Goal: Task Accomplishment & Management: Complete application form

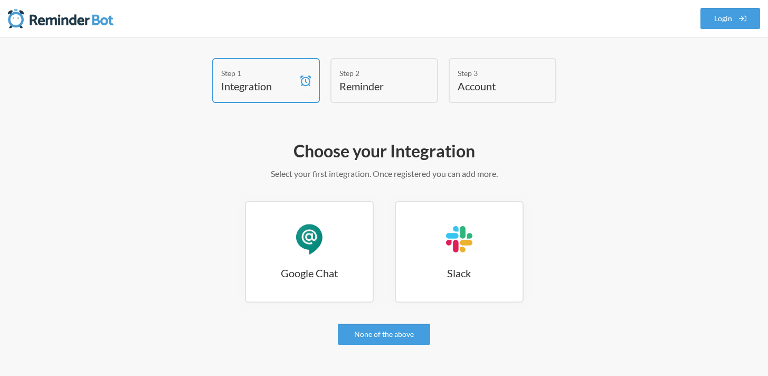
click at [381, 86] on h4 "Reminder" at bounding box center [376, 86] width 74 height 15
click at [387, 79] on h4 "Reminder" at bounding box center [376, 86] width 74 height 15
drag, startPoint x: 374, startPoint y: 54, endPoint x: 373, endPoint y: 72, distance: 18.0
click at [374, 56] on div "Step 1 Integration Step 2 Reminder Step 3 Account Choose your Integration Selec…" at bounding box center [384, 250] width 768 height 427
click at [373, 72] on div "Step 2" at bounding box center [376, 73] width 74 height 11
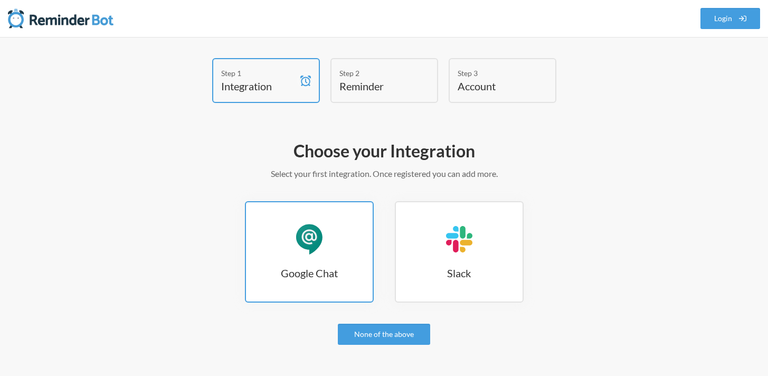
click at [348, 248] on link "Google Chat Google Chat" at bounding box center [309, 251] width 129 height 101
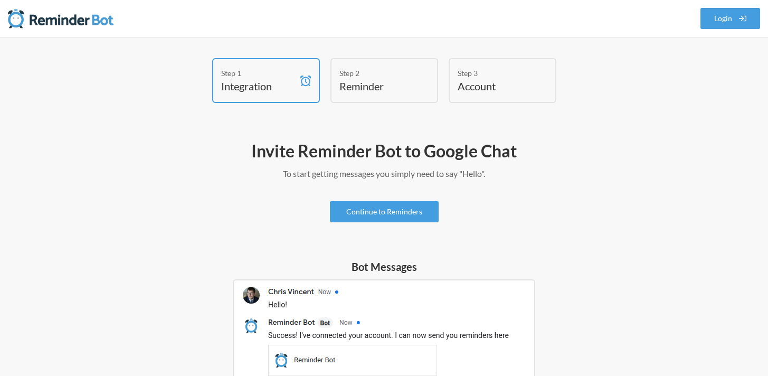
click at [389, 80] on h4 "Reminder" at bounding box center [376, 86] width 74 height 15
click at [374, 214] on link "Continue to Reminders" at bounding box center [384, 211] width 109 height 21
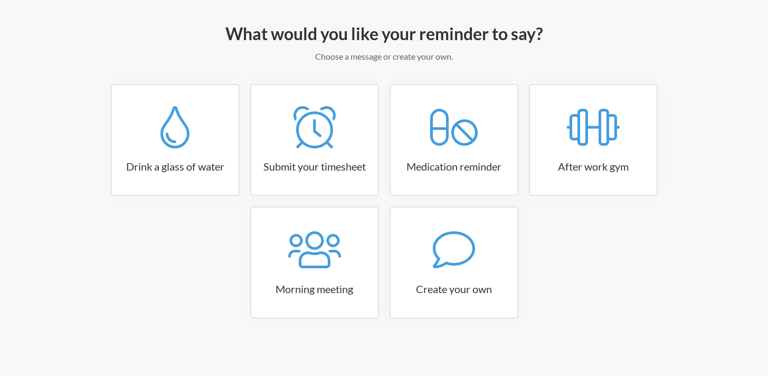
scroll to position [115, 0]
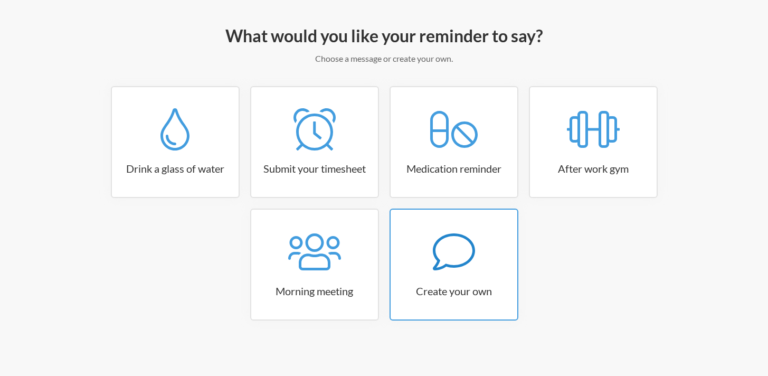
click at [425, 292] on h3 "Create your own" at bounding box center [453, 290] width 127 height 15
select select "07:30:00"
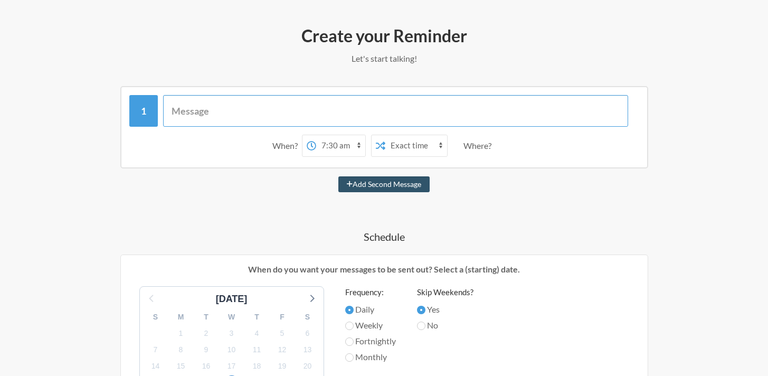
click at [272, 120] on input "text" at bounding box center [395, 111] width 465 height 32
type input "BT's Nap Time"
click at [345, 145] on select "12:00 am 12:15 am 12:30 am 12:45 am 1:00 am 1:15 am 1:30 am 1:45 am 2:00 am 2:1…" at bounding box center [340, 145] width 49 height 21
select select "10:45:00"
click at [316, 135] on select "12:00 am 12:15 am 12:30 am 12:45 am 1:00 am 1:15 am 1:30 am 1:45 am 2:00 am 2:1…" at bounding box center [340, 145] width 49 height 21
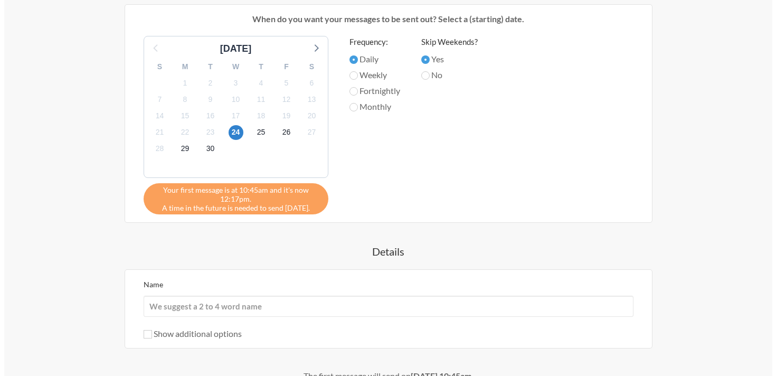
scroll to position [474, 0]
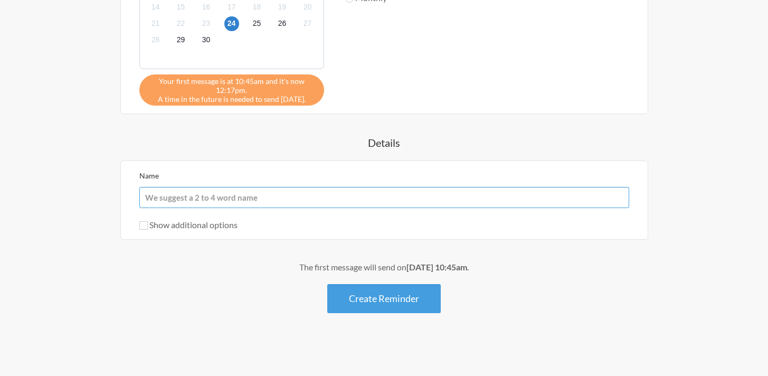
click at [260, 202] on input "Name" at bounding box center [384, 197] width 490 height 21
type input "B"
type input "Beckham"
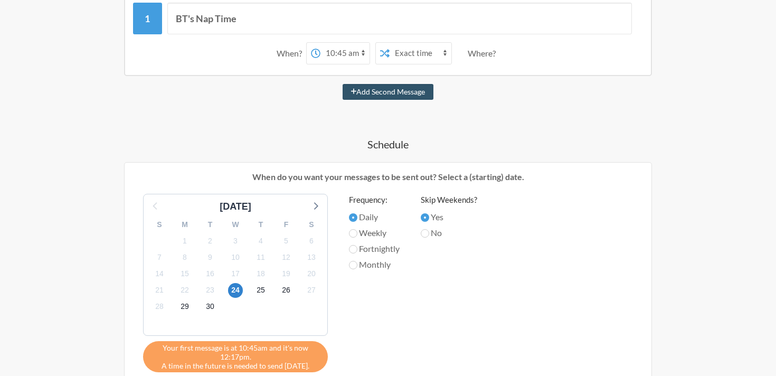
scroll to position [238, 0]
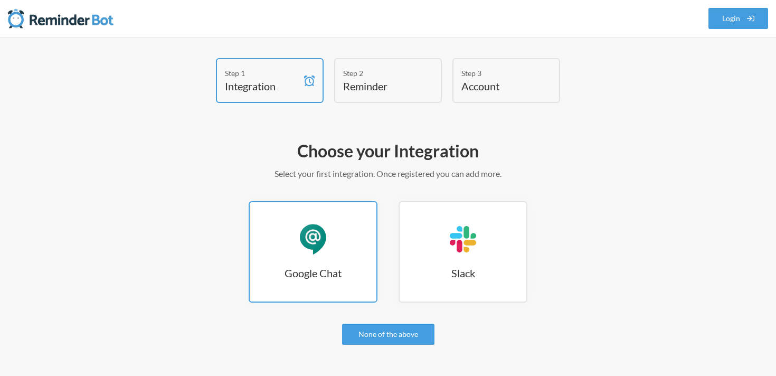
click at [327, 248] on div "Google Chat" at bounding box center [313, 239] width 32 height 32
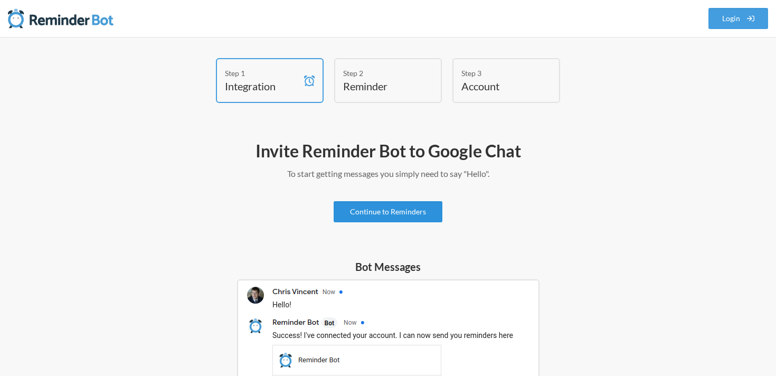
click at [384, 209] on link "Continue to Reminders" at bounding box center [387, 211] width 109 height 21
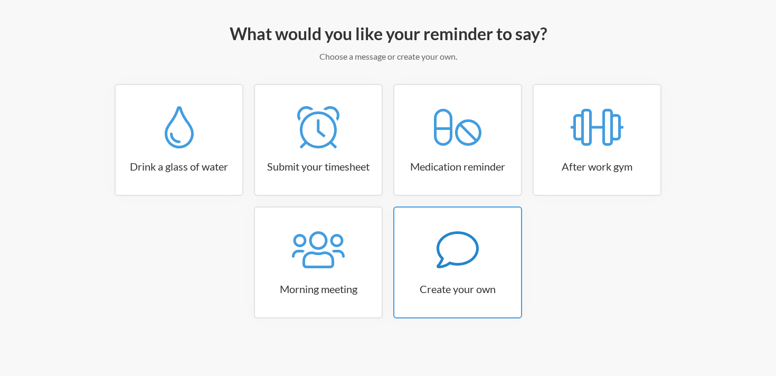
click at [449, 273] on link "Create your own" at bounding box center [457, 262] width 129 height 112
select select "09:30:00"
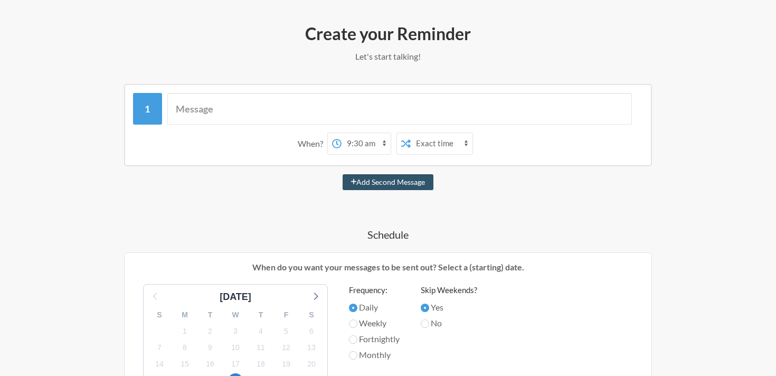
scroll to position [119, 0]
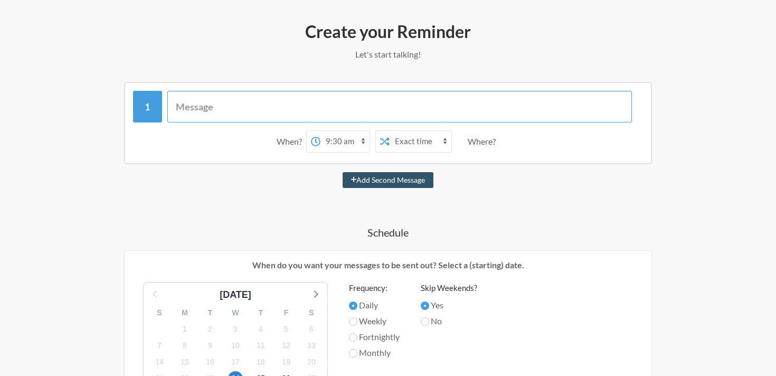
click at [279, 116] on input "text" at bounding box center [399, 107] width 465 height 32
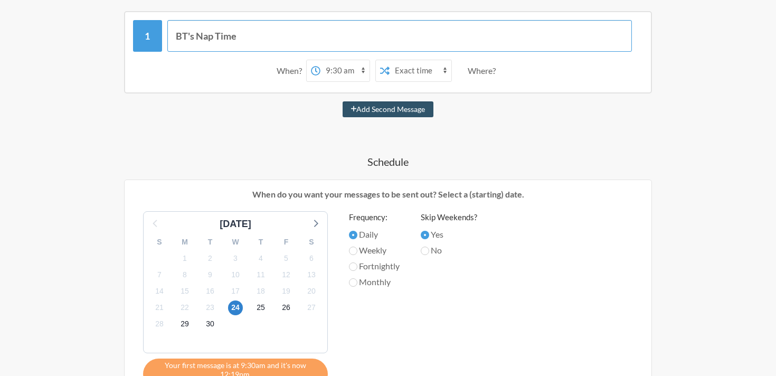
scroll to position [209, 0]
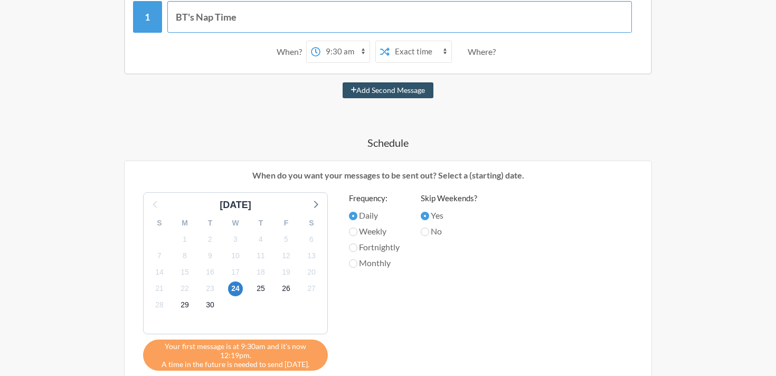
type input "BT's Nap Time"
click at [343, 50] on select "12:00 am 12:15 am 12:30 am 12:45 am 1:00 am 1:15 am 1:30 am 1:45 am 2:00 am 2:1…" at bounding box center [344, 51] width 49 height 21
select select "10:45:00"
click at [320, 41] on select "12:00 am 12:15 am 12:30 am 12:45 am 1:00 am 1:15 am 1:30 am 1:45 am 2:00 am 2:1…" at bounding box center [344, 51] width 49 height 21
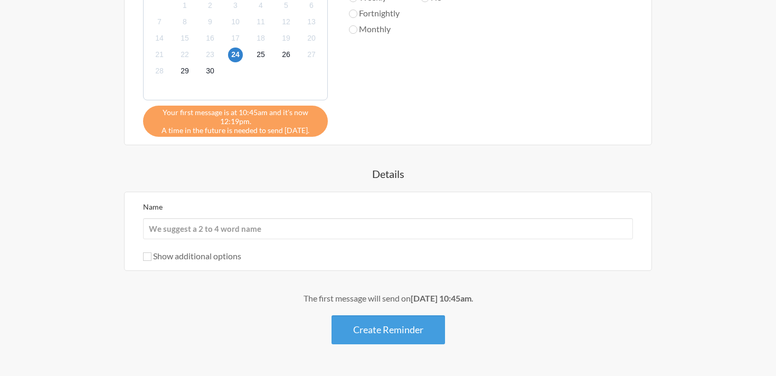
scroll to position [451, 0]
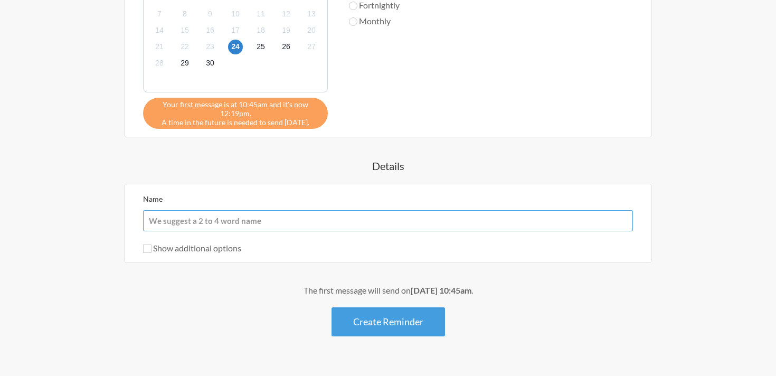
click at [241, 217] on input "Name" at bounding box center [388, 220] width 490 height 21
type input "B"
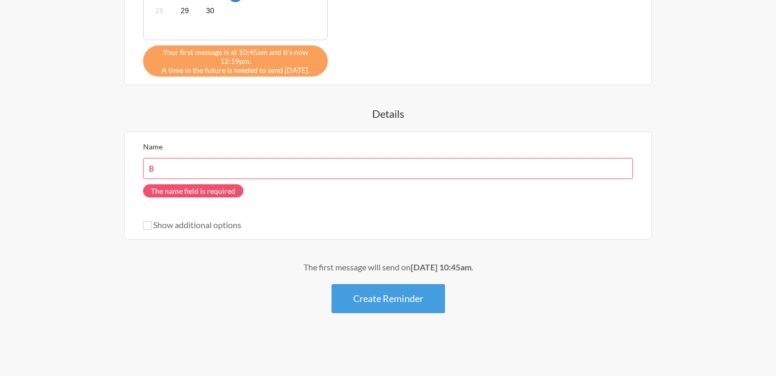
scroll to position [474, 0]
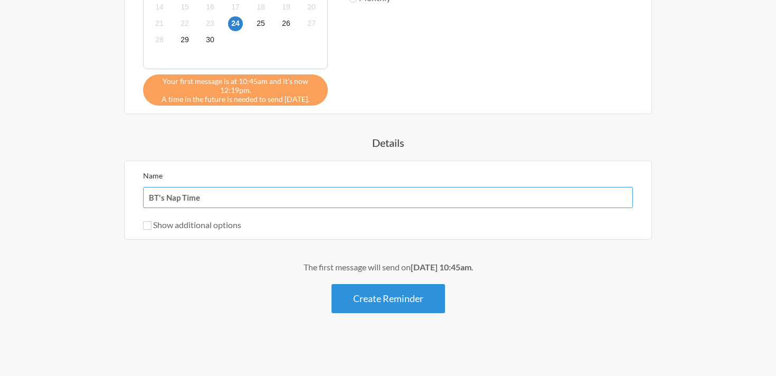
type input "BT's Nap Time"
click at [402, 302] on button "Create Reminder" at bounding box center [387, 298] width 113 height 29
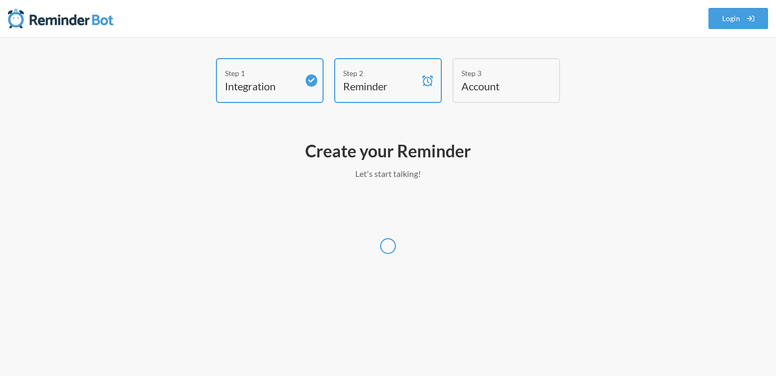
select select "America/Chicago"
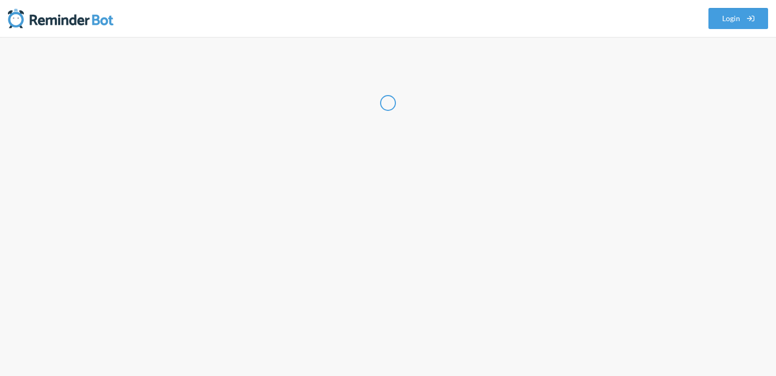
select select "US"
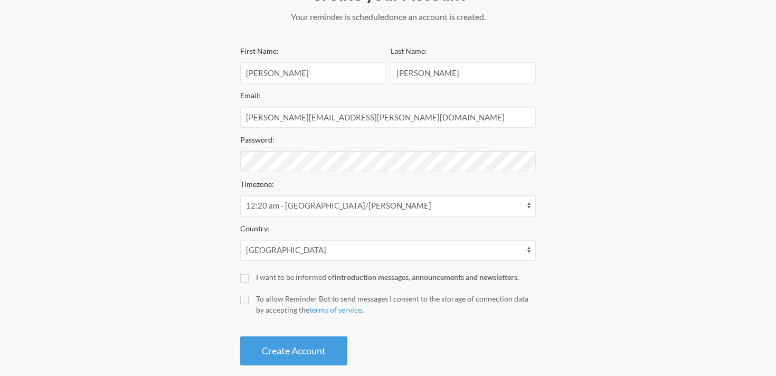
scroll to position [172, 0]
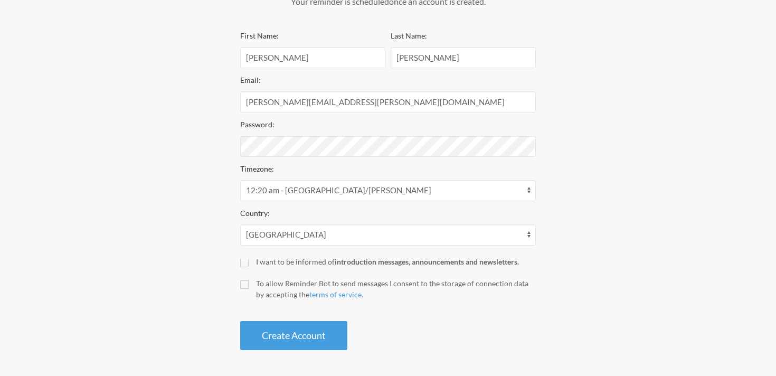
click at [584, 141] on div "Step 1 Integration Step 2 Reminder Step 3 Account Create your Account Your remi…" at bounding box center [387, 120] width 633 height 469
click at [351, 192] on select "12:21 am - Antarctica/Davis 12:21 am - Asia/Bangkok 12:21 am - Asia/Barnaul 12:…" at bounding box center [387, 190] width 295 height 21
click at [240, 180] on select "12:21 am - Antarctica/Davis 12:21 am - Asia/Bangkok 12:21 am - Asia/Barnaul 12:…" at bounding box center [387, 190] width 295 height 21
click at [247, 262] on input "I want to be informed of introduction messages, announcements and newsletters." at bounding box center [244, 263] width 8 height 8
click at [248, 263] on input "I want to be informed of introduction messages, announcements and newsletters." at bounding box center [244, 263] width 8 height 8
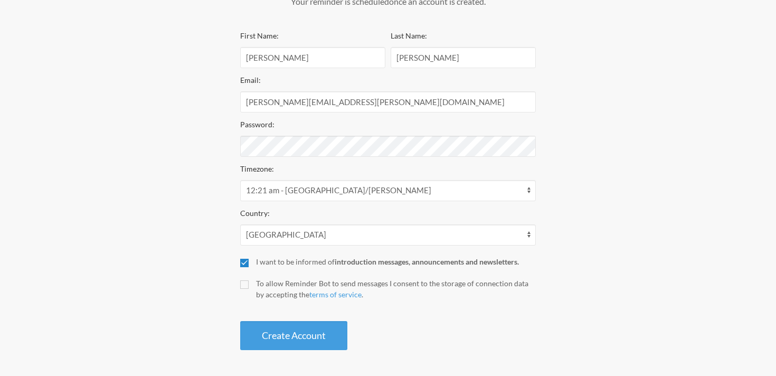
checkbox input "false"
click at [246, 286] on input "To allow Reminder Bot to send messages I consent to the storage of connection d…" at bounding box center [244, 284] width 8 height 8
checkbox input "true"
click at [291, 335] on button "Create Account" at bounding box center [293, 335] width 107 height 29
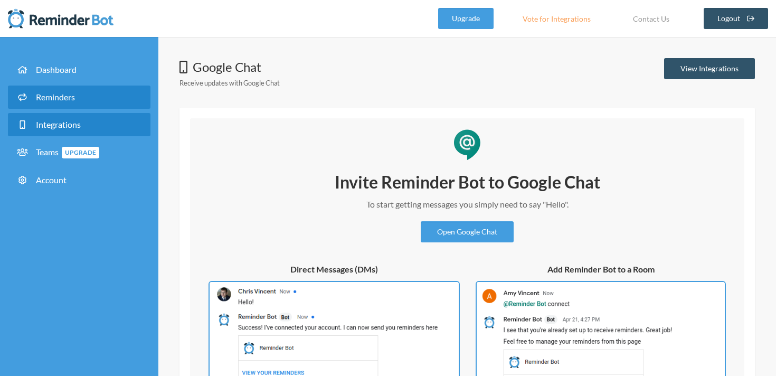
click at [53, 90] on link "Reminders" at bounding box center [79, 96] width 142 height 23
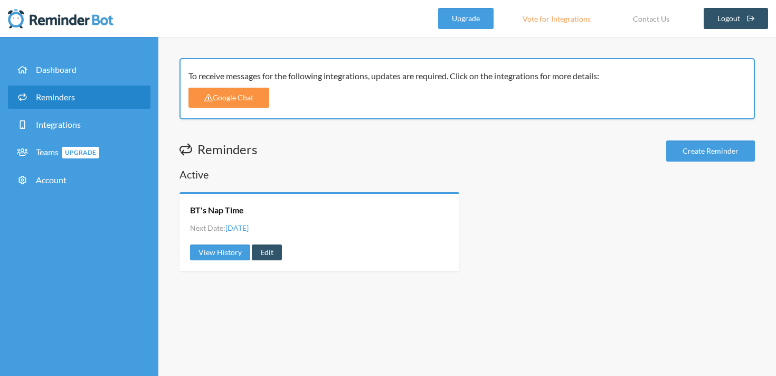
click at [230, 98] on link "Google Chat" at bounding box center [228, 98] width 81 height 20
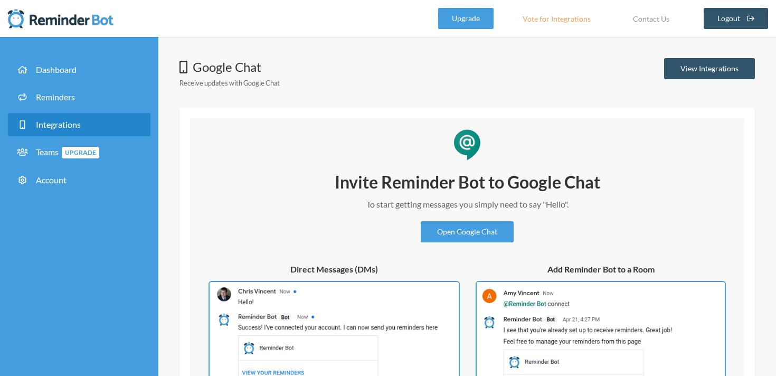
click at [71, 123] on span "Integrations" at bounding box center [58, 124] width 45 height 10
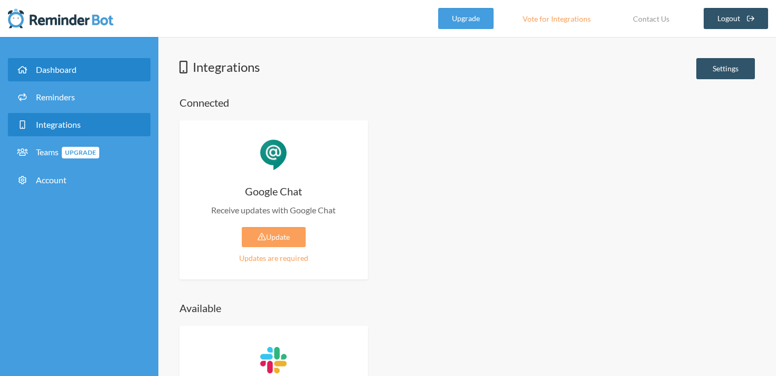
click at [75, 72] on span "Dashboard" at bounding box center [56, 69] width 41 height 10
